Goal: Communication & Community: Answer question/provide support

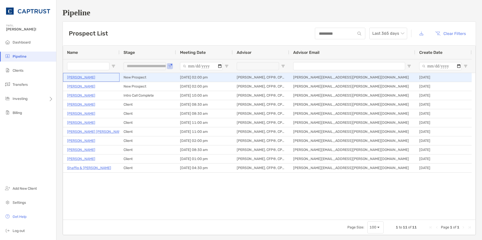
click at [71, 78] on p "[PERSON_NAME]" at bounding box center [81, 77] width 28 height 6
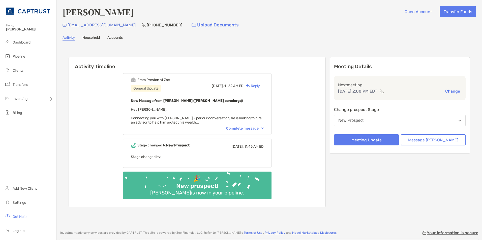
click at [264, 128] on div "Complete message" at bounding box center [245, 129] width 38 height 4
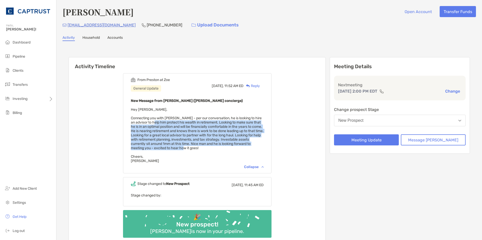
drag, startPoint x: 158, startPoint y: 122, endPoint x: 205, endPoint y: 147, distance: 54.0
click at [205, 147] on span "Hey [PERSON_NAME], Connecting you with [PERSON_NAME] - per our conversation, he…" at bounding box center [197, 136] width 133 height 56
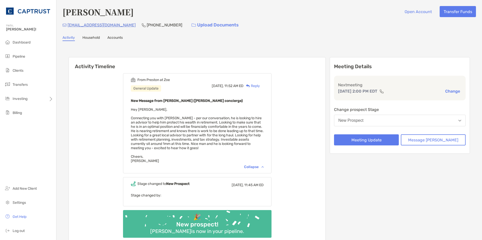
drag, startPoint x: 205, startPoint y: 147, endPoint x: 239, endPoint y: 146, distance: 33.3
click at [239, 146] on div "New Message from [PERSON_NAME] ([PERSON_NAME] concierge) Hey [PERSON_NAME], Con…" at bounding box center [197, 131] width 133 height 66
drag, startPoint x: 197, startPoint y: 144, endPoint x: 261, endPoint y: 144, distance: 63.8
click at [261, 144] on span "Hey [PERSON_NAME], Connecting you with [PERSON_NAME] - per our conversation, he…" at bounding box center [197, 136] width 133 height 56
drag, startPoint x: 261, startPoint y: 144, endPoint x: 218, endPoint y: 147, distance: 43.4
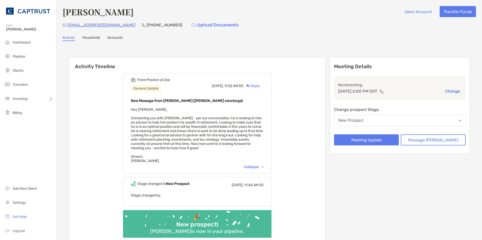
click at [218, 147] on div "New Message from [PERSON_NAME] ([PERSON_NAME] concierge) Hey [PERSON_NAME], Con…" at bounding box center [197, 131] width 133 height 66
